Goal: Task Accomplishment & Management: Manage account settings

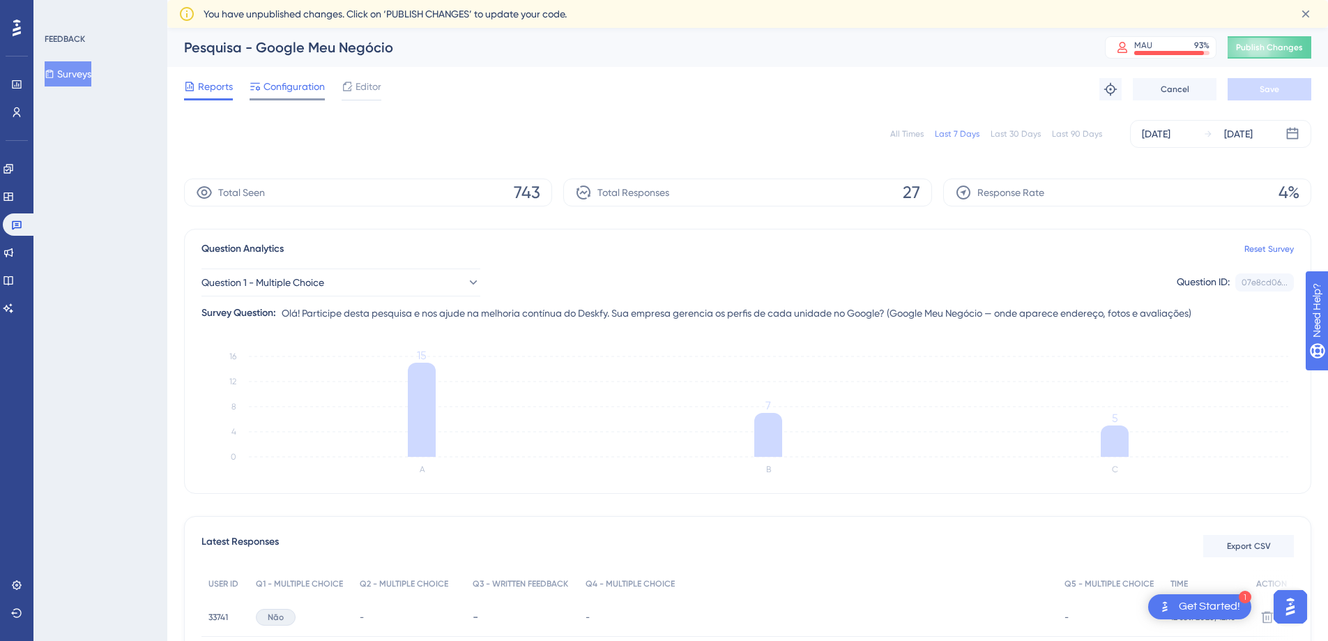
click at [312, 91] on span "Configuration" at bounding box center [293, 86] width 61 height 17
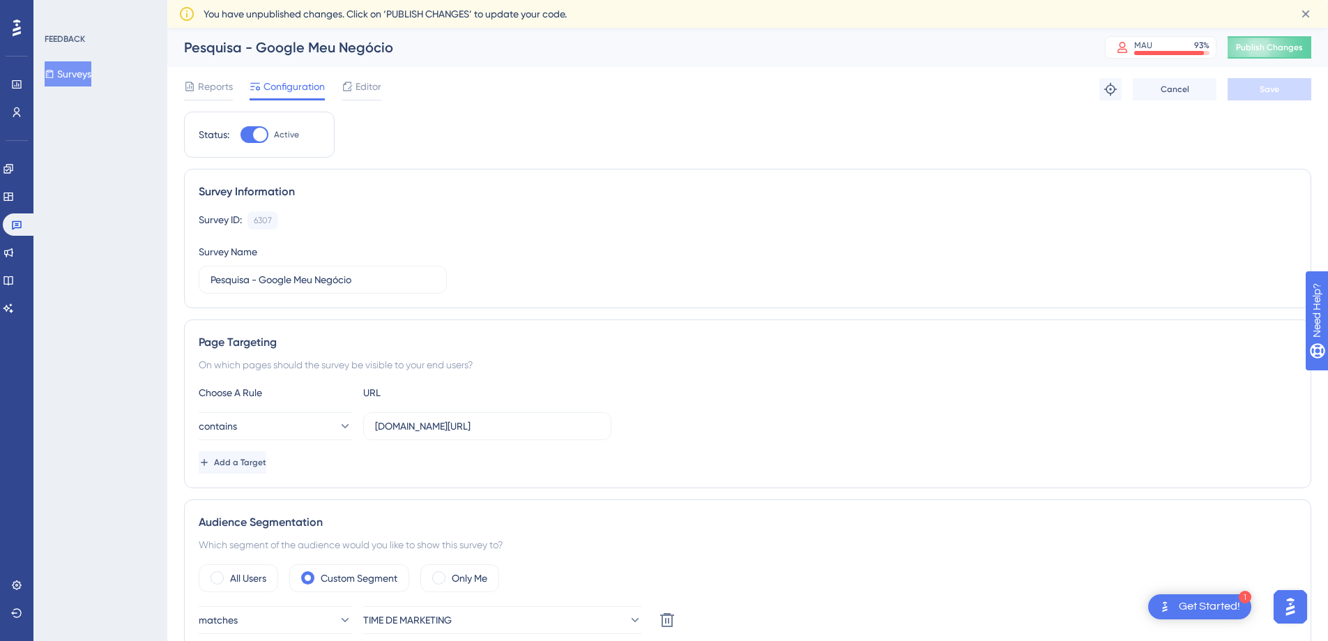
click at [257, 144] on div "Status: Active" at bounding box center [259, 135] width 151 height 46
click at [257, 136] on div at bounding box center [260, 135] width 14 height 14
click at [240, 135] on input "Active" at bounding box center [240, 135] width 1 height 1
checkbox input "false"
click at [1269, 93] on span "Save" at bounding box center [1270, 89] width 20 height 11
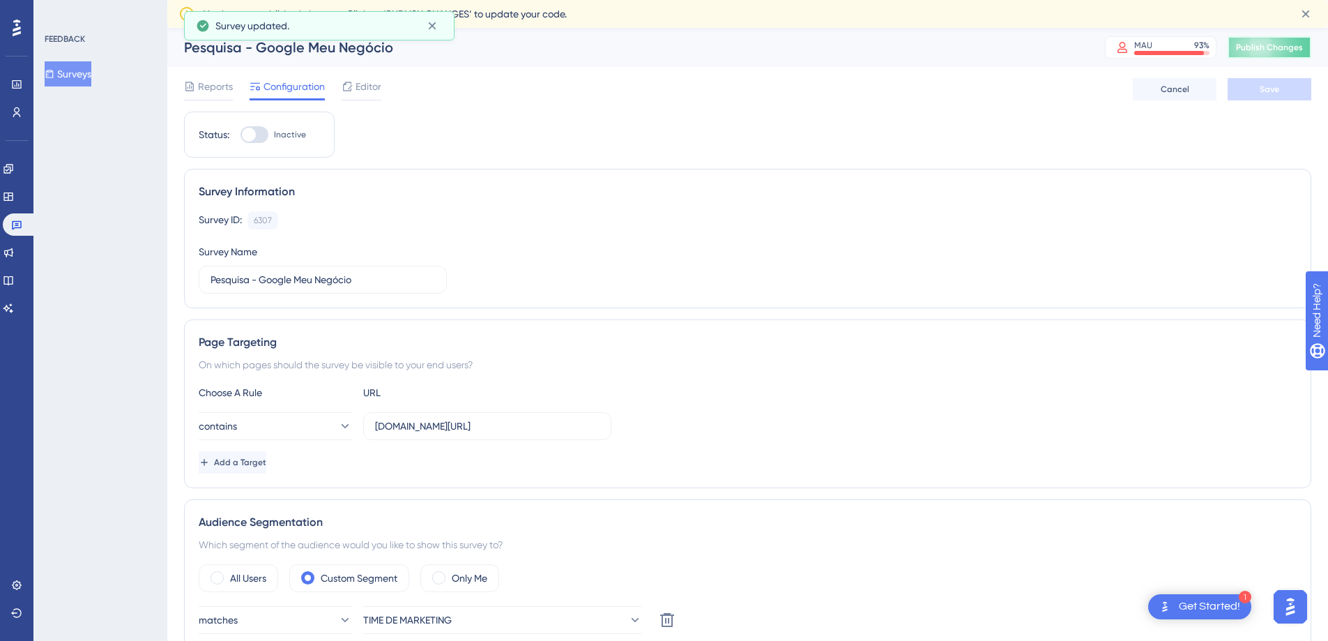
click at [1278, 51] on button "Publish Changes" at bounding box center [1270, 47] width 84 height 22
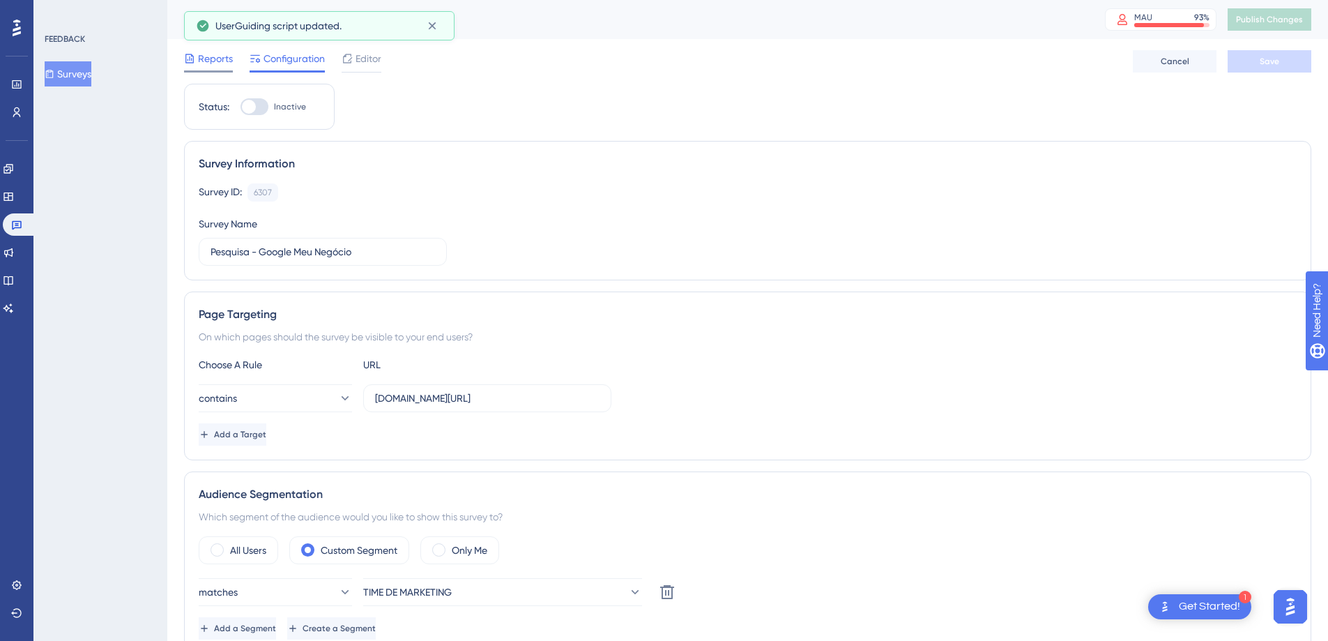
click at [202, 63] on span "Reports" at bounding box center [215, 58] width 35 height 17
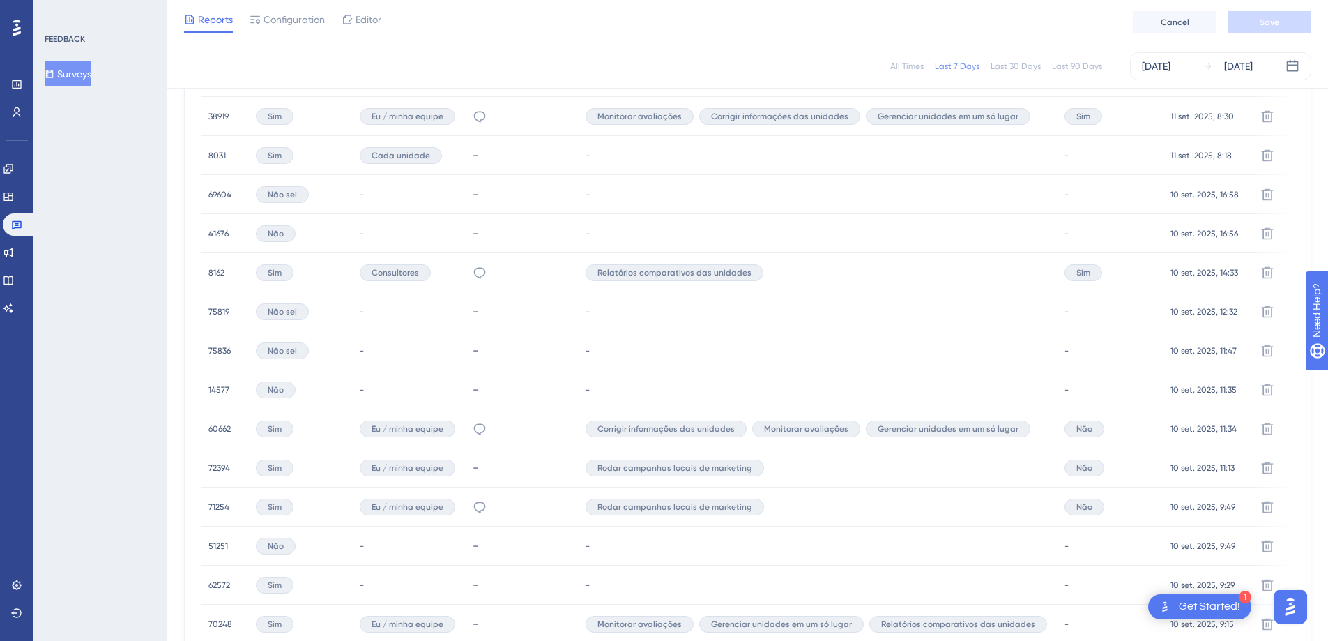
scroll to position [694, 0]
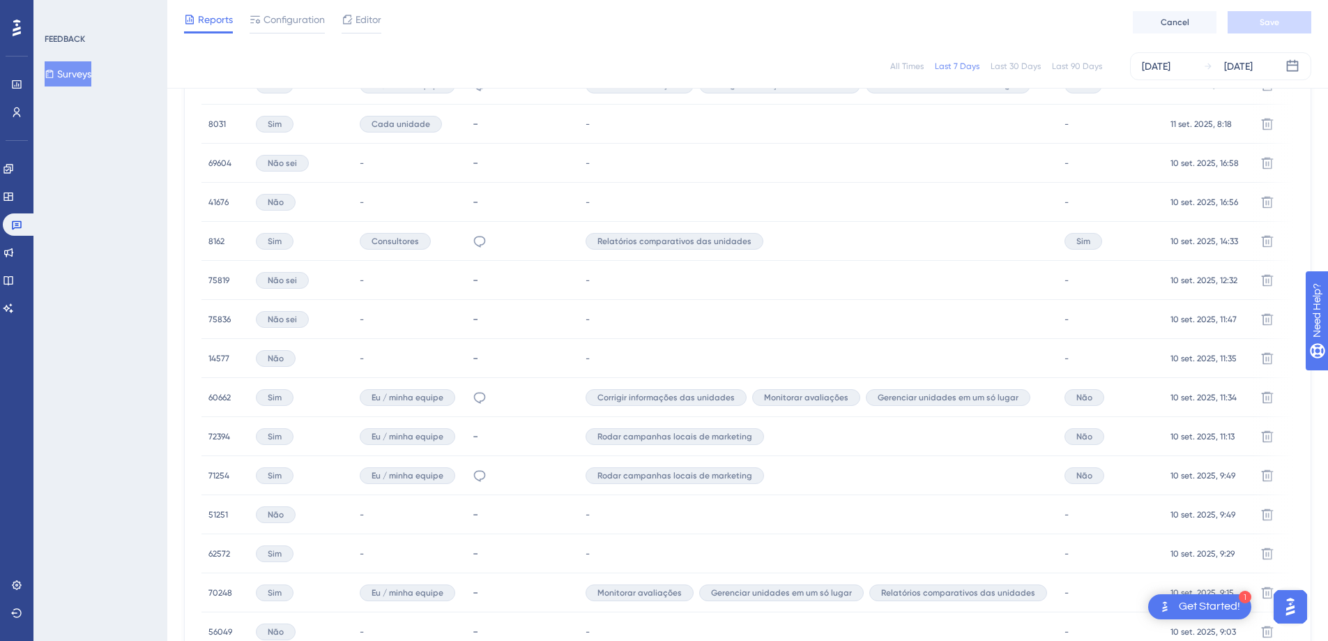
click at [219, 236] on span "8162" at bounding box center [216, 241] width 16 height 11
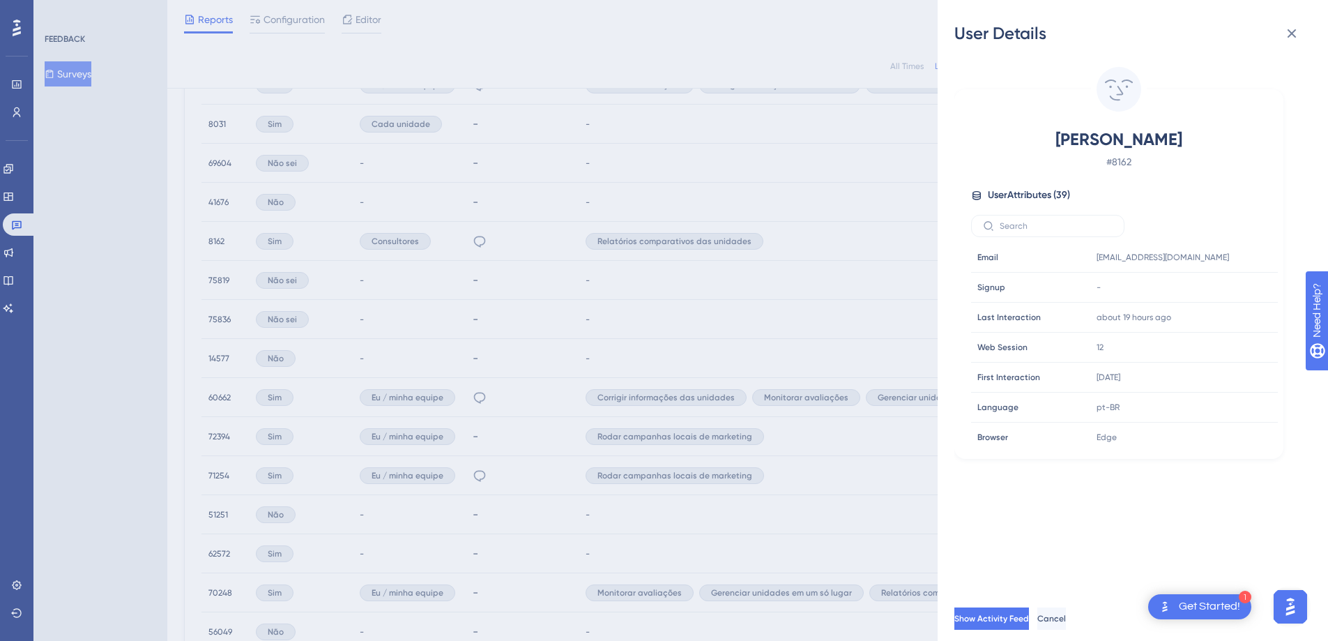
click at [1304, 21] on div "User Details [PERSON_NAME] # 8162 User Attributes ( 39 ) Email Email [EMAIL_ADD…" at bounding box center [1133, 320] width 390 height 641
click at [1297, 22] on button at bounding box center [1292, 34] width 28 height 28
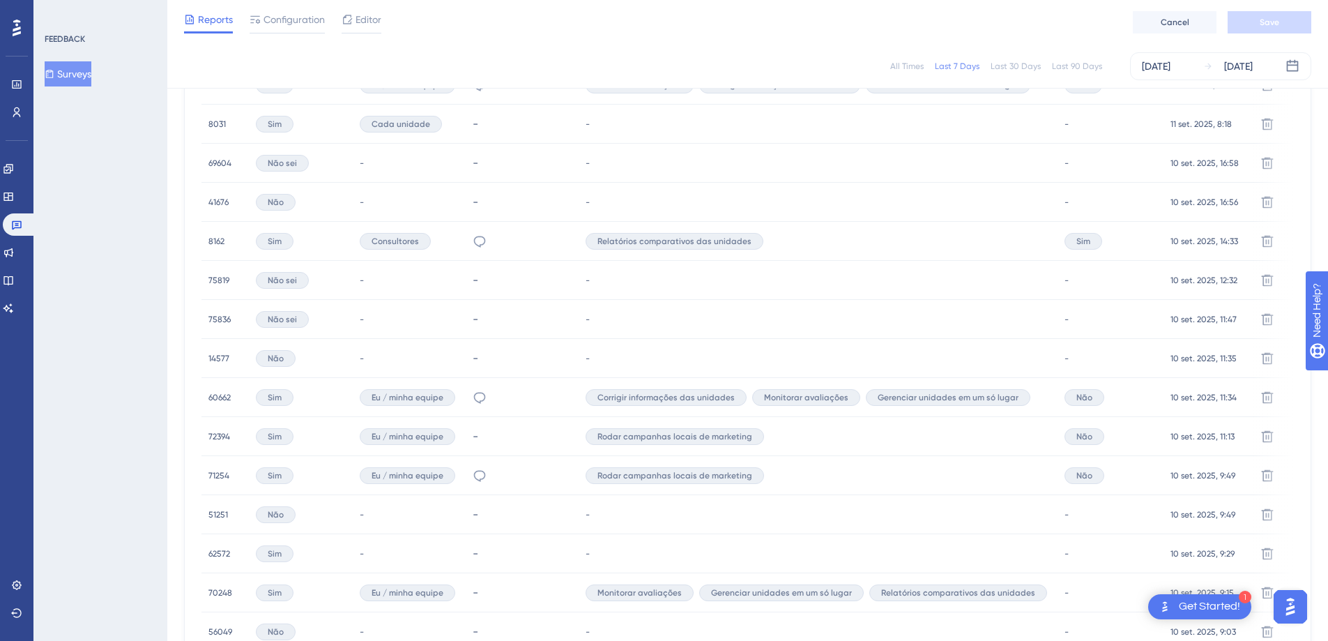
click at [85, 72] on button "Surveys" at bounding box center [68, 73] width 47 height 25
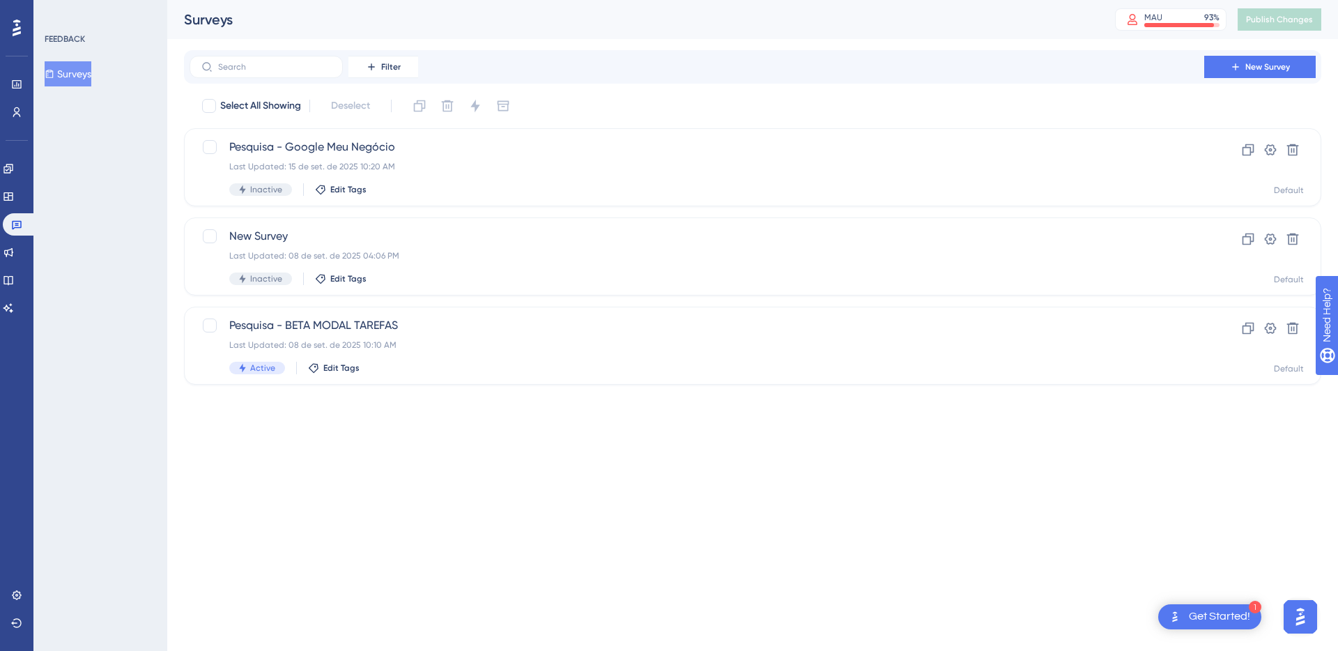
click at [1020, 83] on div "Filter New Survey" at bounding box center [753, 66] width 1138 height 33
